Goal: Use online tool/utility: Use online tool/utility

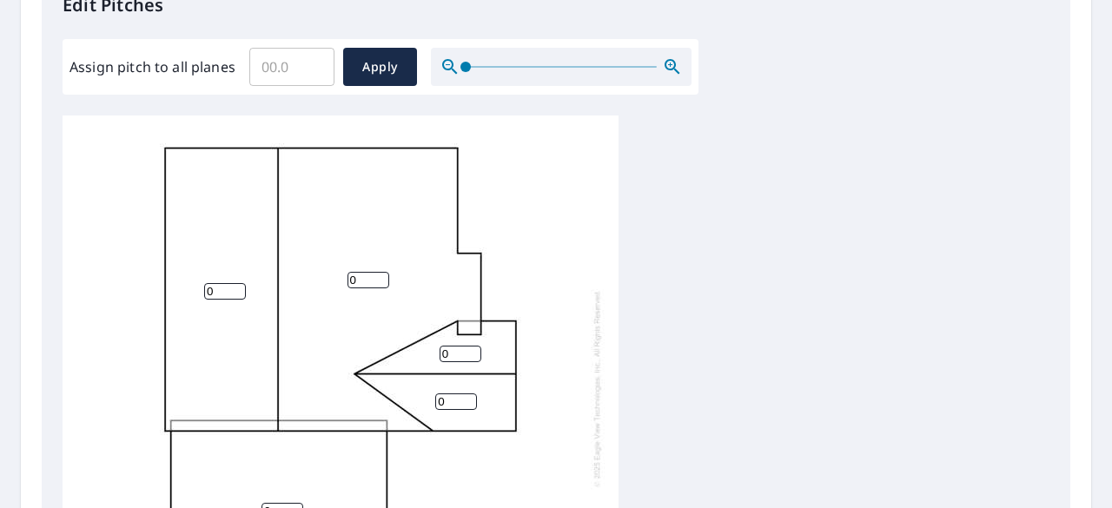
scroll to position [496, 0]
drag, startPoint x: 303, startPoint y: 66, endPoint x: 226, endPoint y: 65, distance: 77.3
click at [226, 65] on div "Assign pitch to all planes ​ Apply" at bounding box center [380, 66] width 622 height 38
type input "8"
click at [382, 65] on span "Apply" at bounding box center [380, 67] width 46 height 22
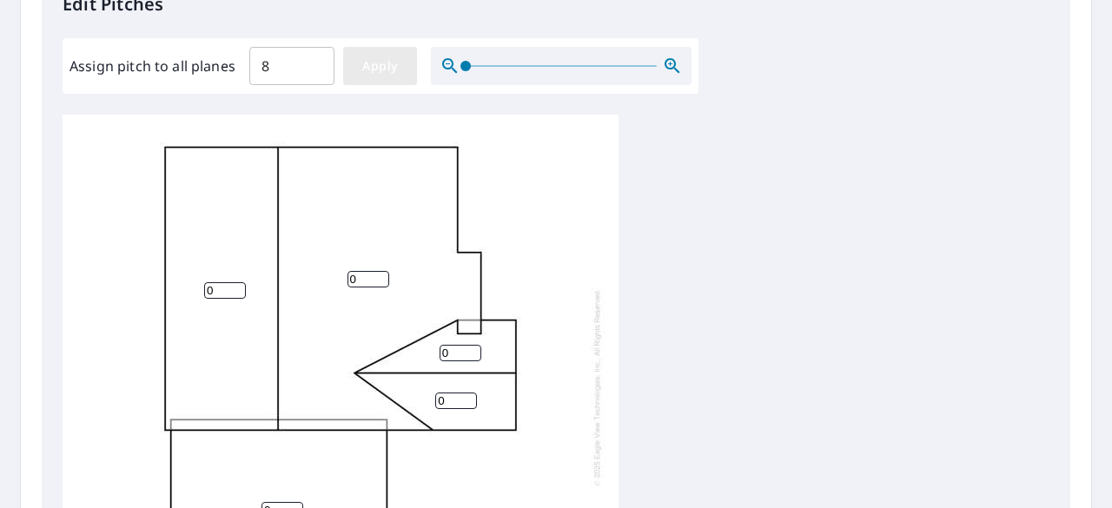
type input "8"
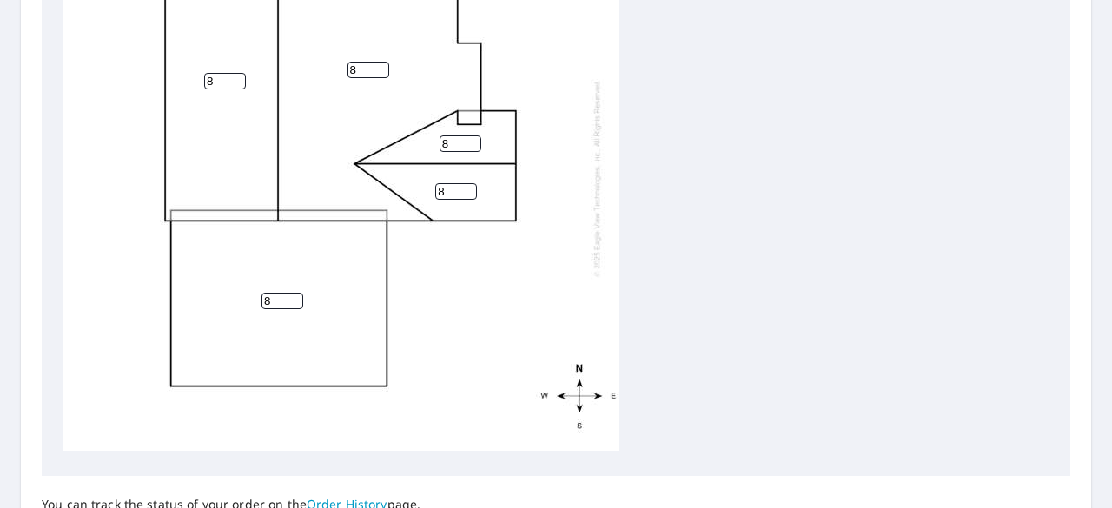
scroll to position [703, 0]
drag, startPoint x: 274, startPoint y: 286, endPoint x: 219, endPoint y: 301, distance: 57.5
click at [219, 301] on div "8 8 8 8 8" at bounding box center [341, 176] width 556 height 545
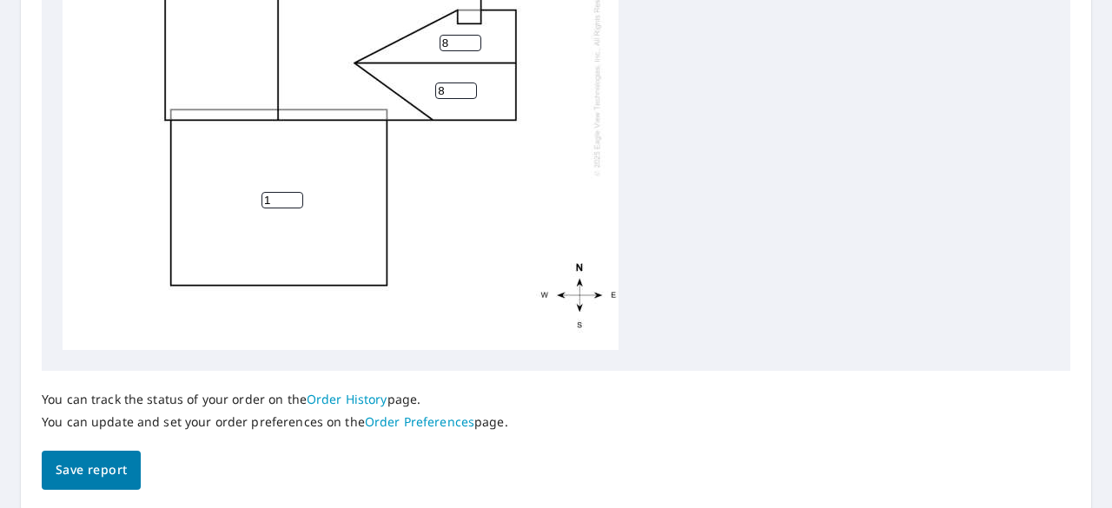
scroll to position [829, 0]
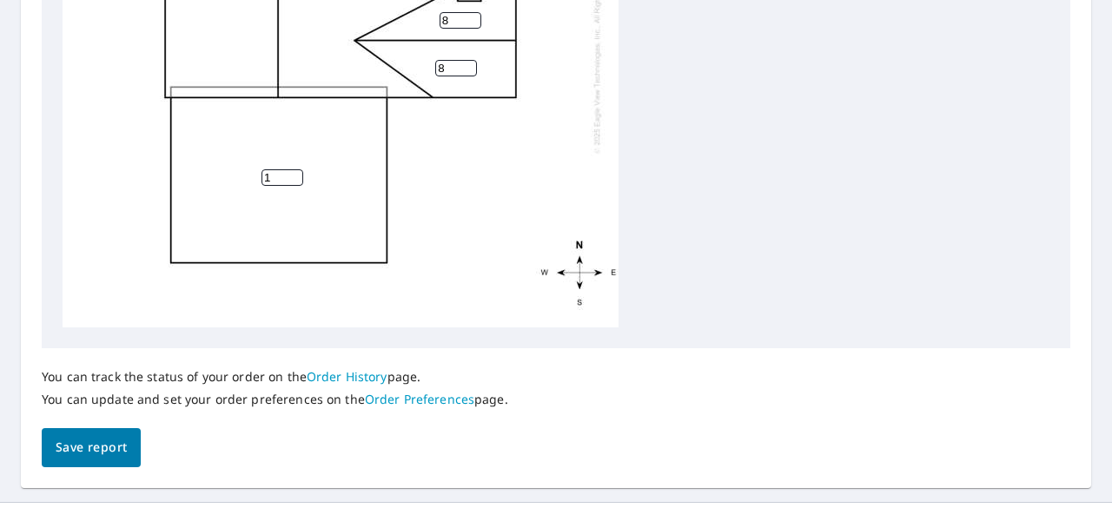
type input "1"
click at [108, 444] on span "Save report" at bounding box center [91, 448] width 71 height 22
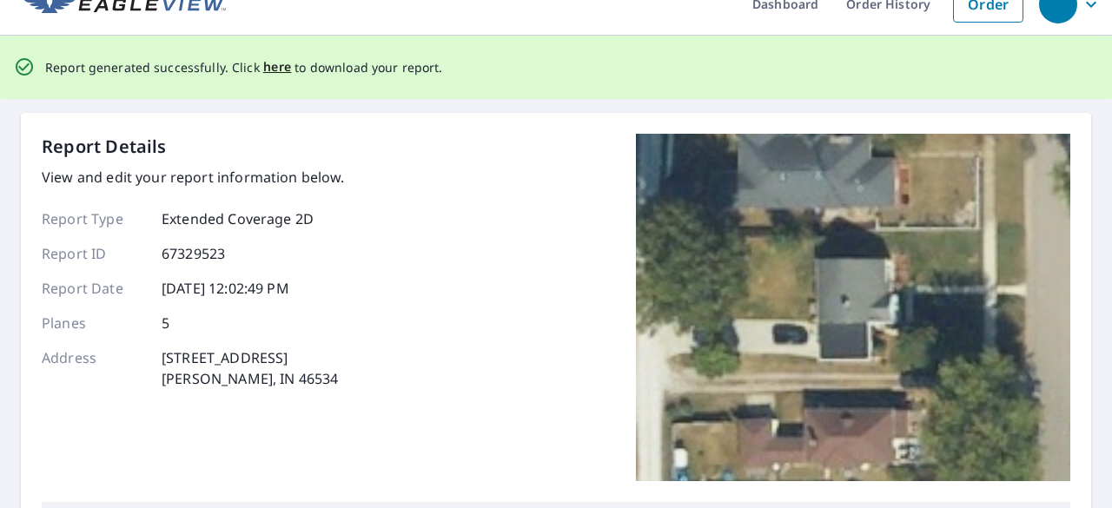
scroll to position [0, 0]
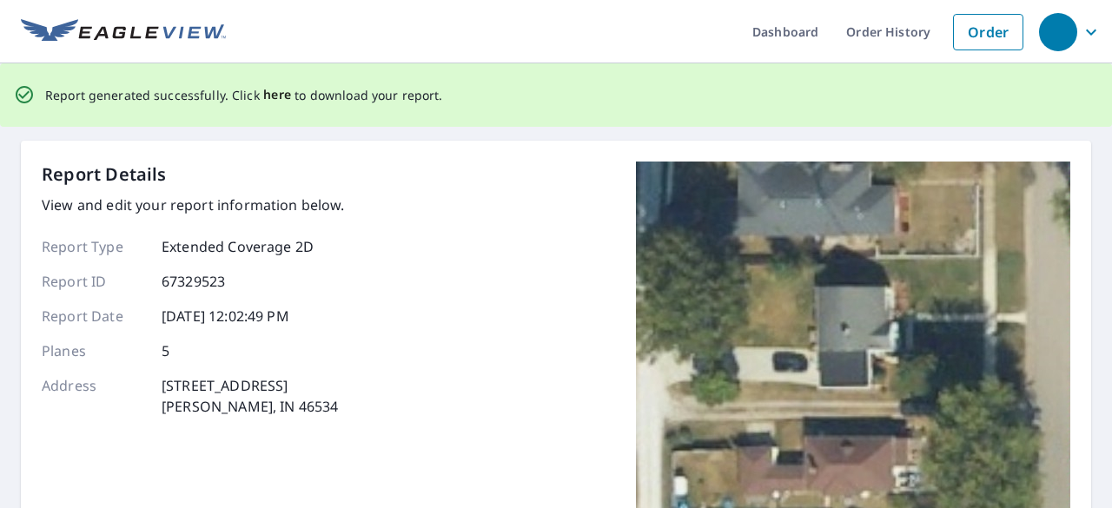
click at [264, 95] on span "here" at bounding box center [277, 95] width 29 height 22
